Goal: Task Accomplishment & Management: Use online tool/utility

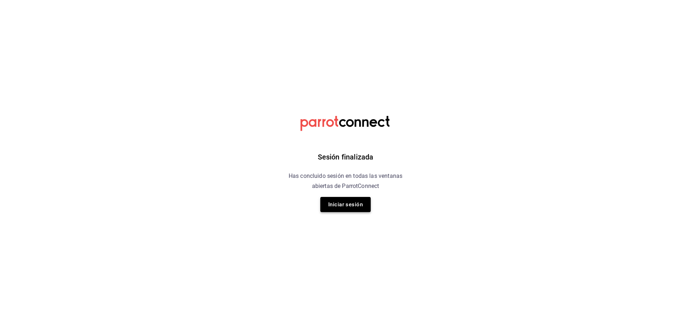
click at [341, 211] on button "Iniciar sesión" at bounding box center [345, 204] width 50 height 15
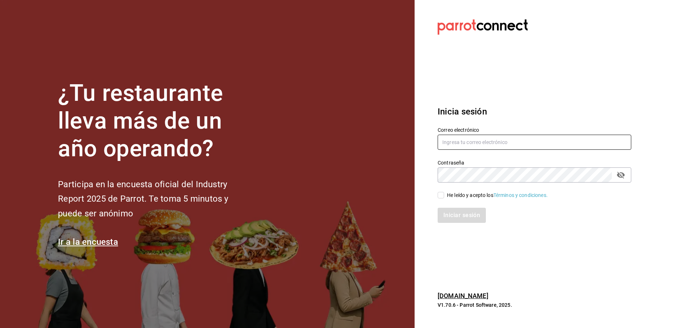
click at [459, 138] on input "text" at bounding box center [535, 142] width 194 height 15
type input "m"
type input "marisqueriarh@abisal.mx"
click at [388, 167] on div "¿Tu restaurante lleva más de un año operando? Participa en la encuesta oficial …" at bounding box center [345, 164] width 691 height 328
click at [456, 192] on div "He leído y acepto los Términos y condiciones." at bounding box center [497, 196] width 101 height 8
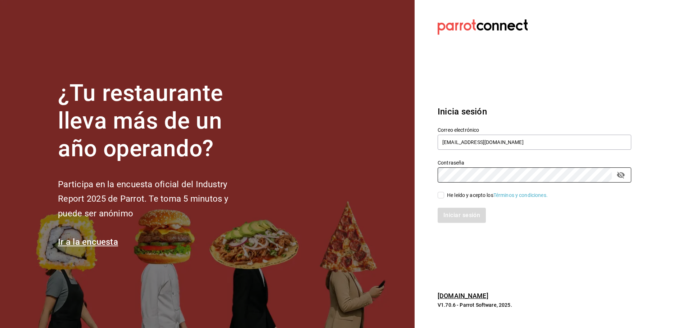
click at [444, 192] on input "He leído y acepto los Términos y condiciones." at bounding box center [441, 195] width 6 height 6
checkbox input "true"
click at [473, 217] on button "Iniciar sesión" at bounding box center [462, 215] width 49 height 15
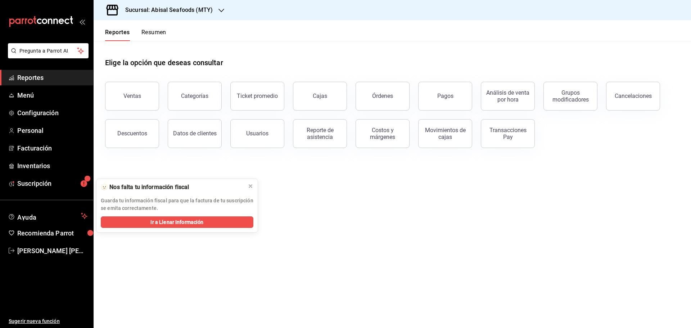
drag, startPoint x: 383, startPoint y: 211, endPoint x: 346, endPoint y: 201, distance: 39.0
click at [379, 211] on main "Elige la opción que deseas consultar Ventas Categorías Ticket promedio Cajas Ór…" at bounding box center [393, 184] width 598 height 287
click at [80, 76] on span "Reportes" at bounding box center [52, 78] width 70 height 10
click at [203, 11] on h3 "Sucursal: Abisal Seafoods (MTY)" at bounding box center [166, 10] width 93 height 9
click at [174, 28] on div "Abisal Seafoods (MTY)" at bounding box center [147, 31] width 96 height 8
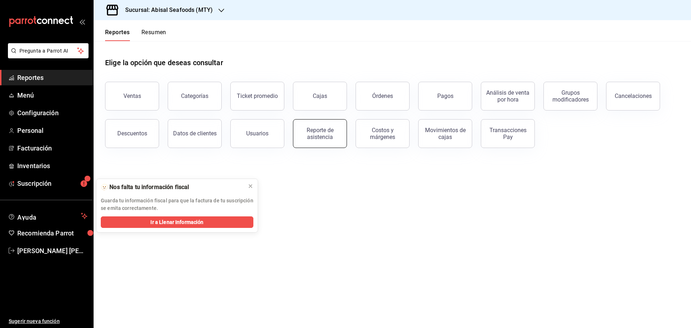
click at [306, 137] on div "Reporte de asistencia" at bounding box center [320, 134] width 45 height 14
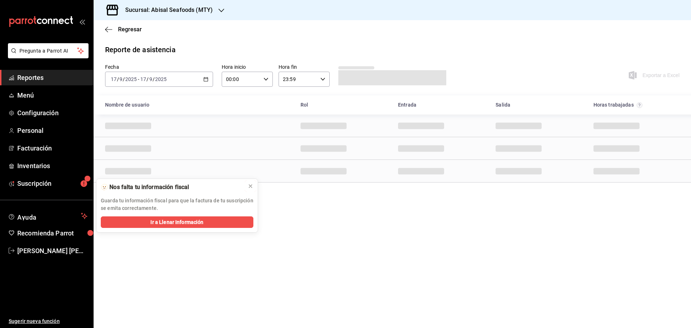
click at [248, 185] on icon at bounding box center [251, 186] width 6 height 6
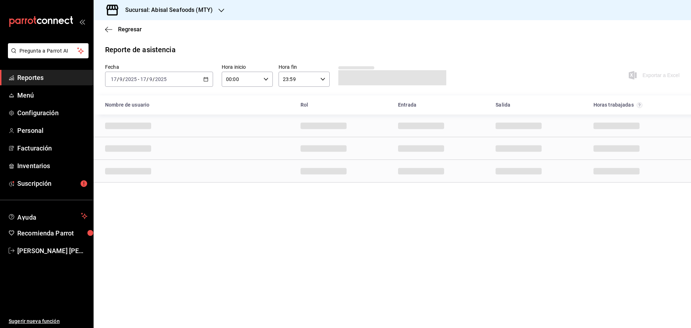
click at [207, 78] on \(Stroke\) "button" at bounding box center [206, 79] width 4 height 4
click at [148, 183] on span "Rango de fechas" at bounding box center [139, 182] width 56 height 8
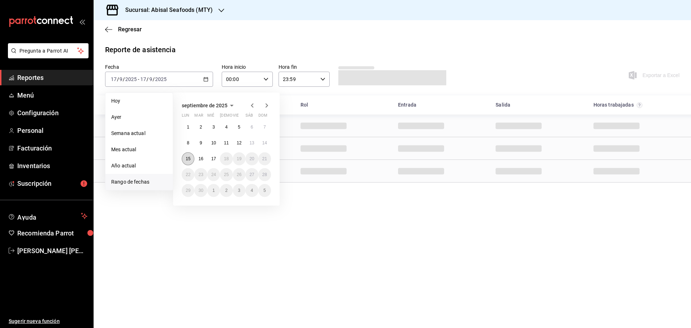
click at [185, 157] on button "15" at bounding box center [188, 158] width 13 height 13
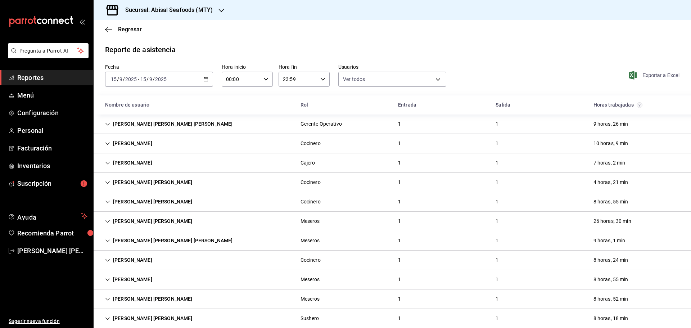
click at [638, 76] on span "Exportar a Excel" at bounding box center [654, 75] width 49 height 9
